Goal: Task Accomplishment & Management: Manage account settings

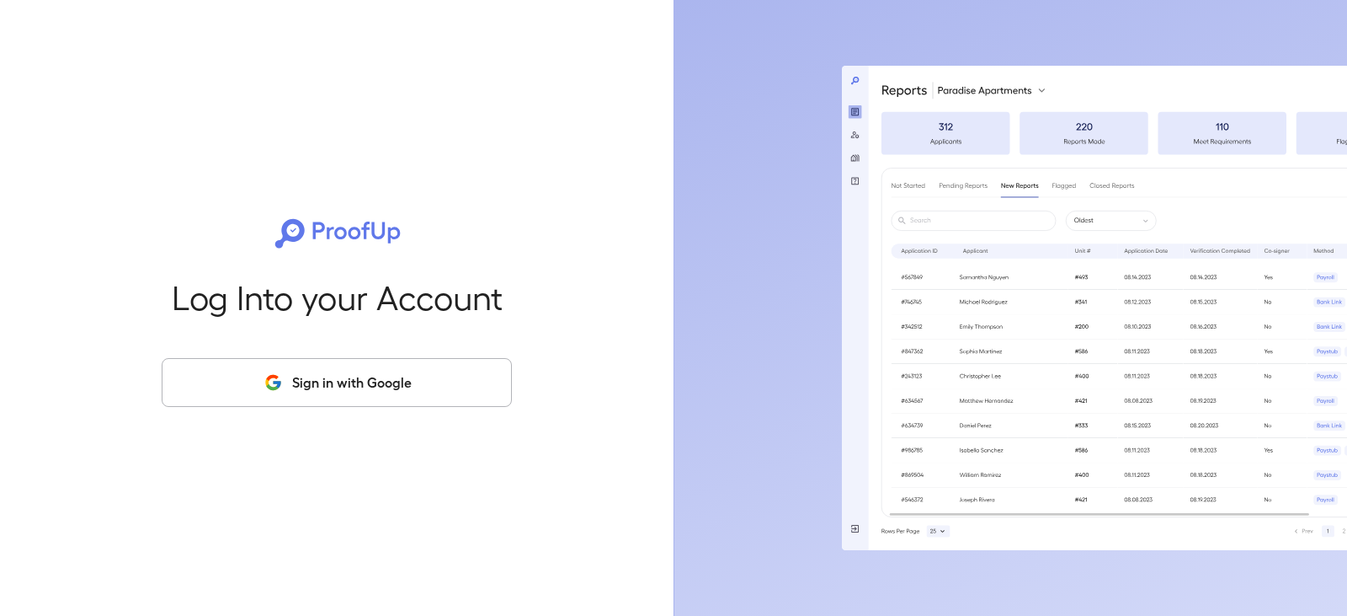
click at [307, 397] on button "Sign in with Google" at bounding box center [337, 382] width 350 height 49
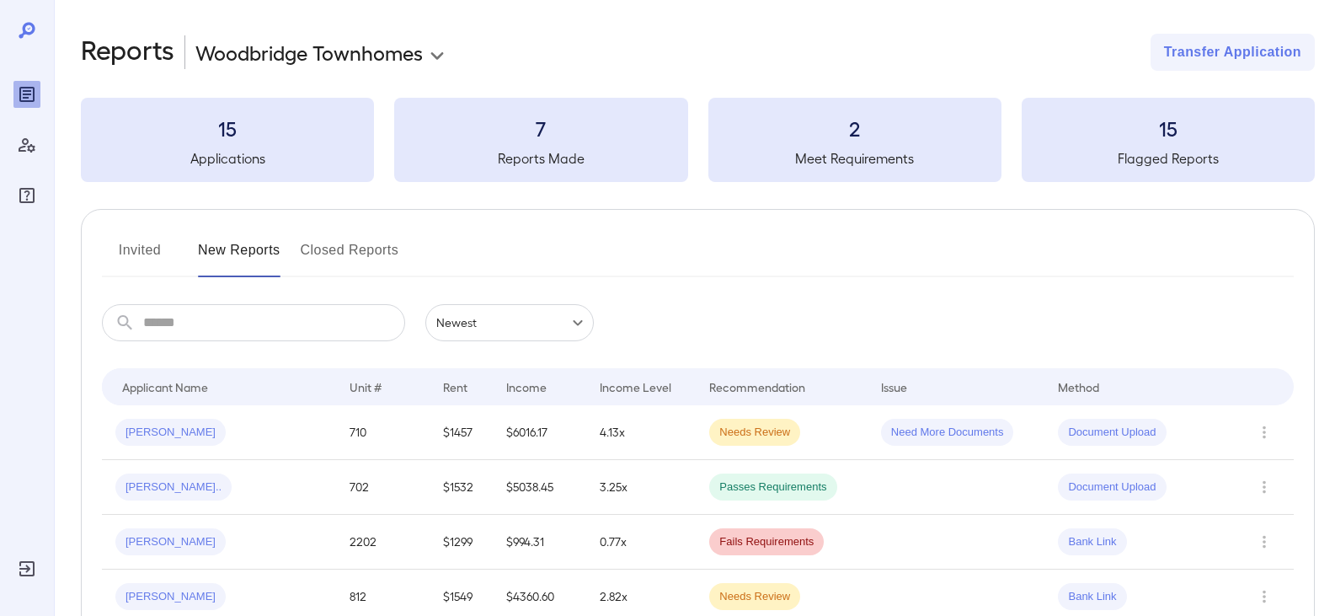
click at [133, 258] on button "Invited" at bounding box center [140, 257] width 76 height 40
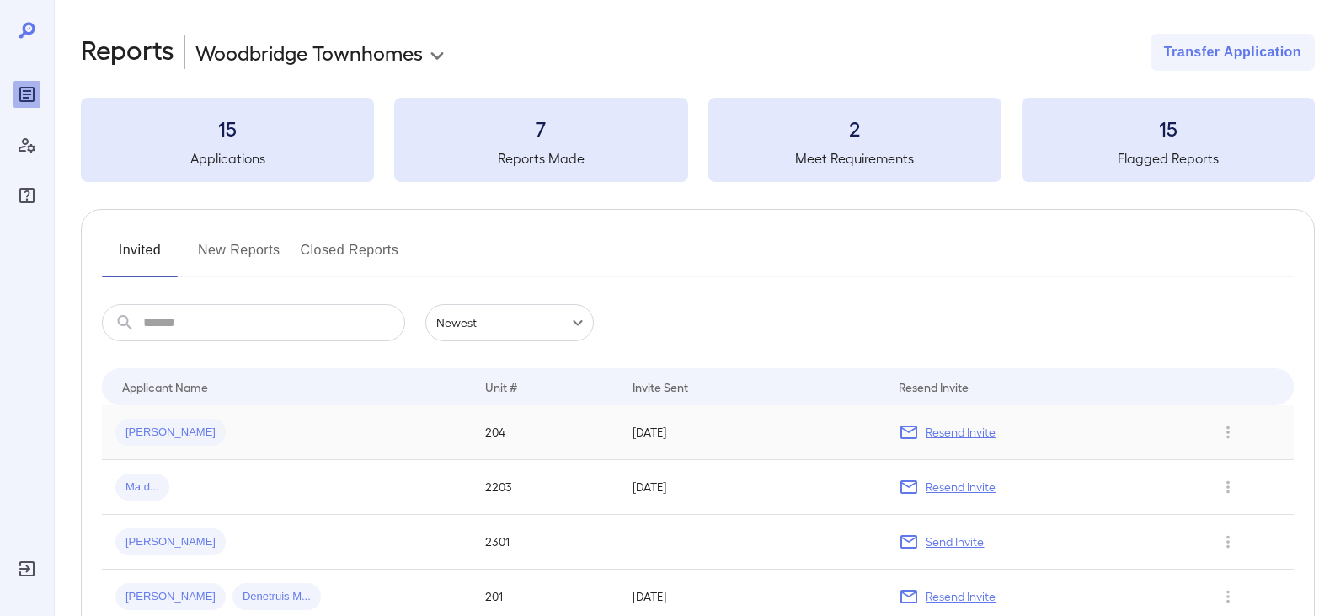
click at [171, 435] on span "[PERSON_NAME]" at bounding box center [170, 432] width 110 height 16
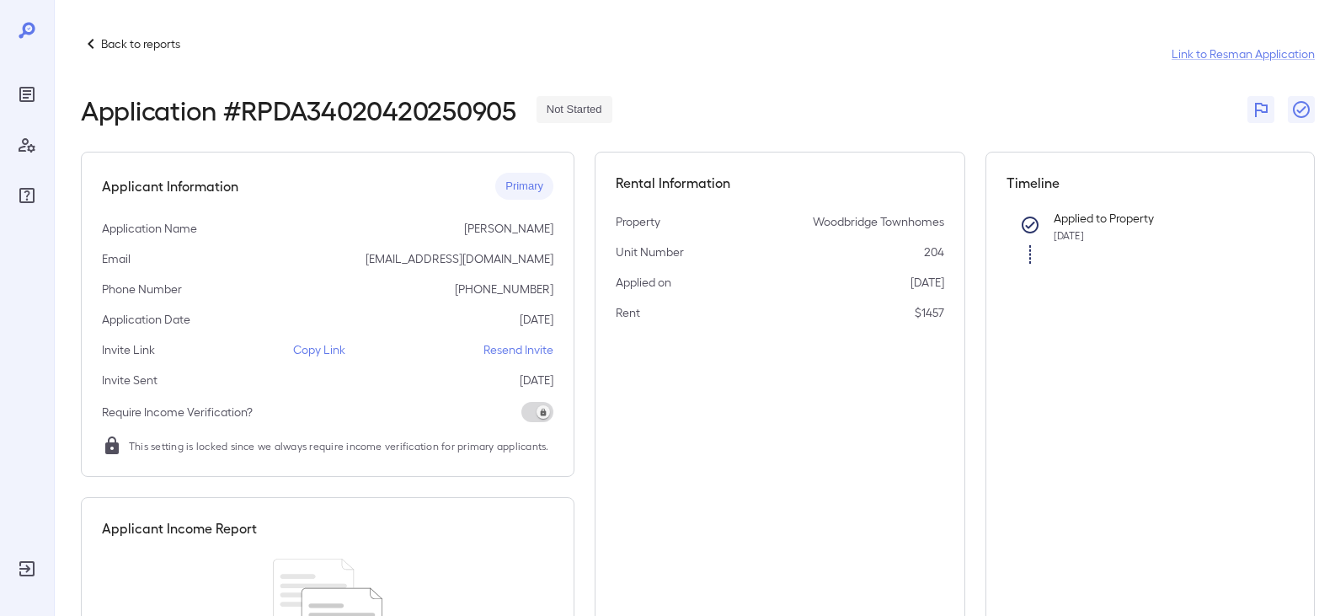
click at [95, 45] on icon at bounding box center [91, 44] width 20 height 20
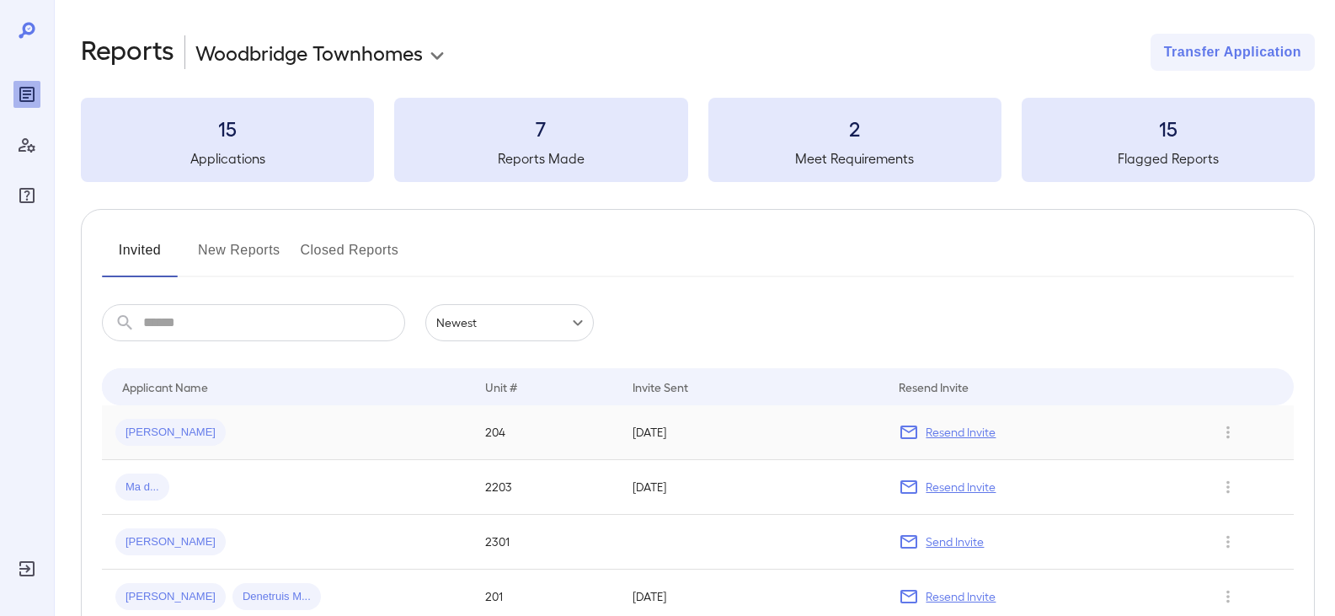
click at [942, 429] on p "Resend Invite" at bounding box center [960, 432] width 70 height 17
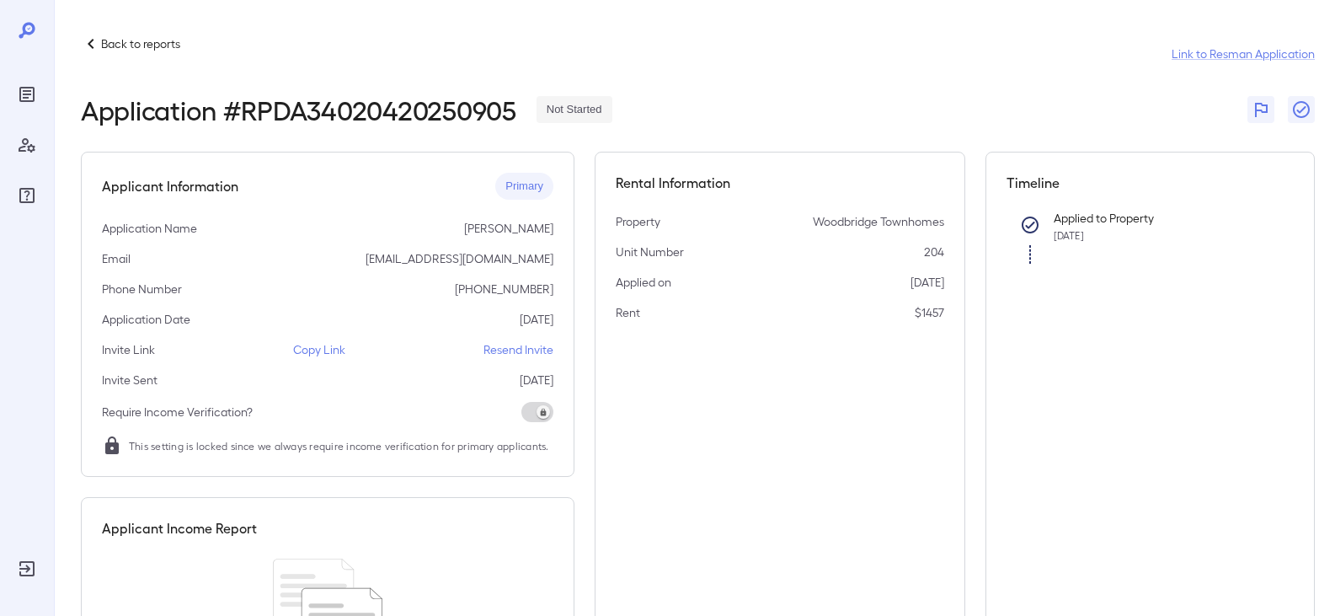
click at [529, 350] on p "Resend Invite" at bounding box center [518, 349] width 70 height 17
